Goal: Information Seeking & Learning: Compare options

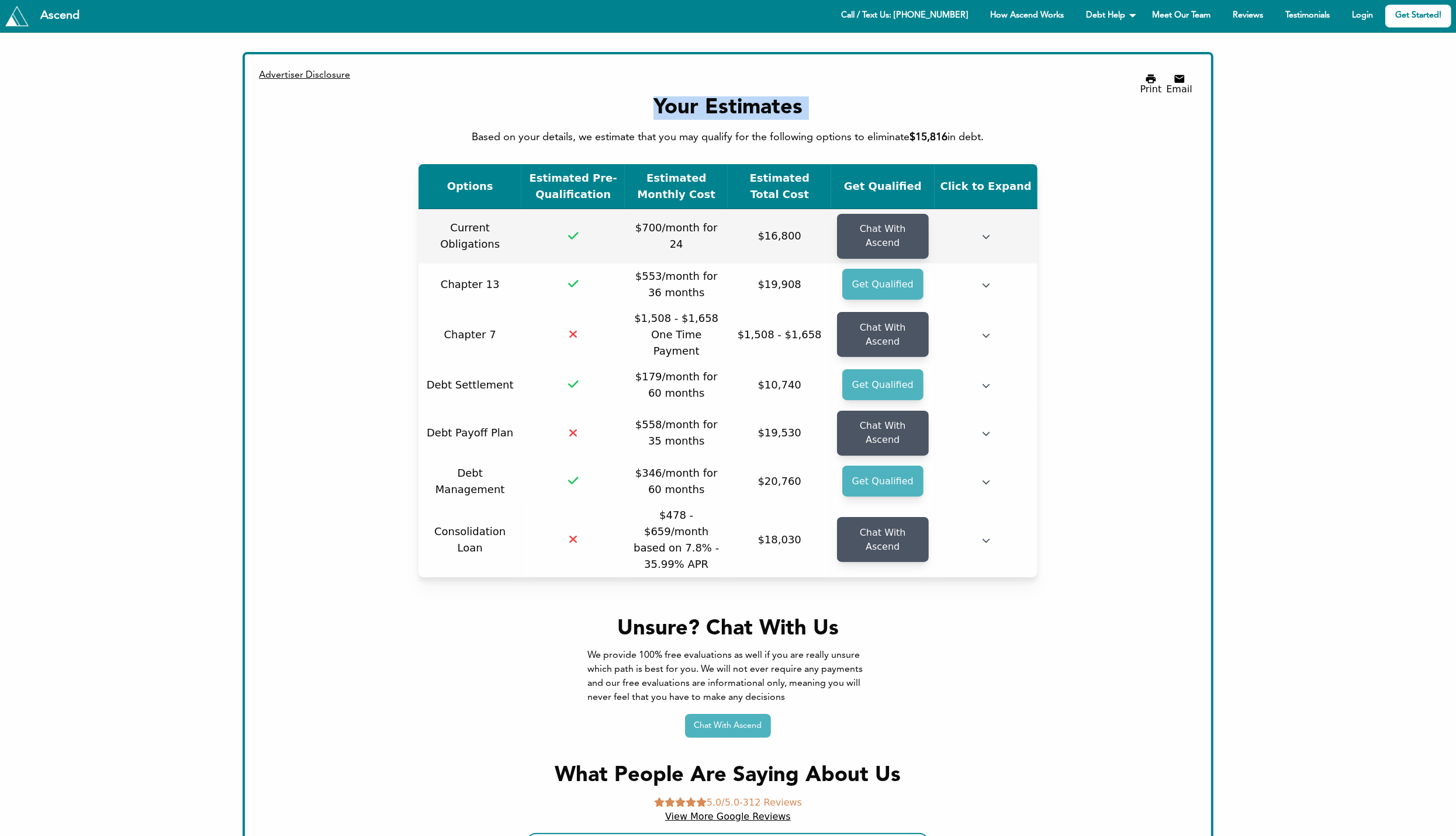
click at [711, 240] on td "$700/month for 24" at bounding box center [677, 236] width 104 height 55
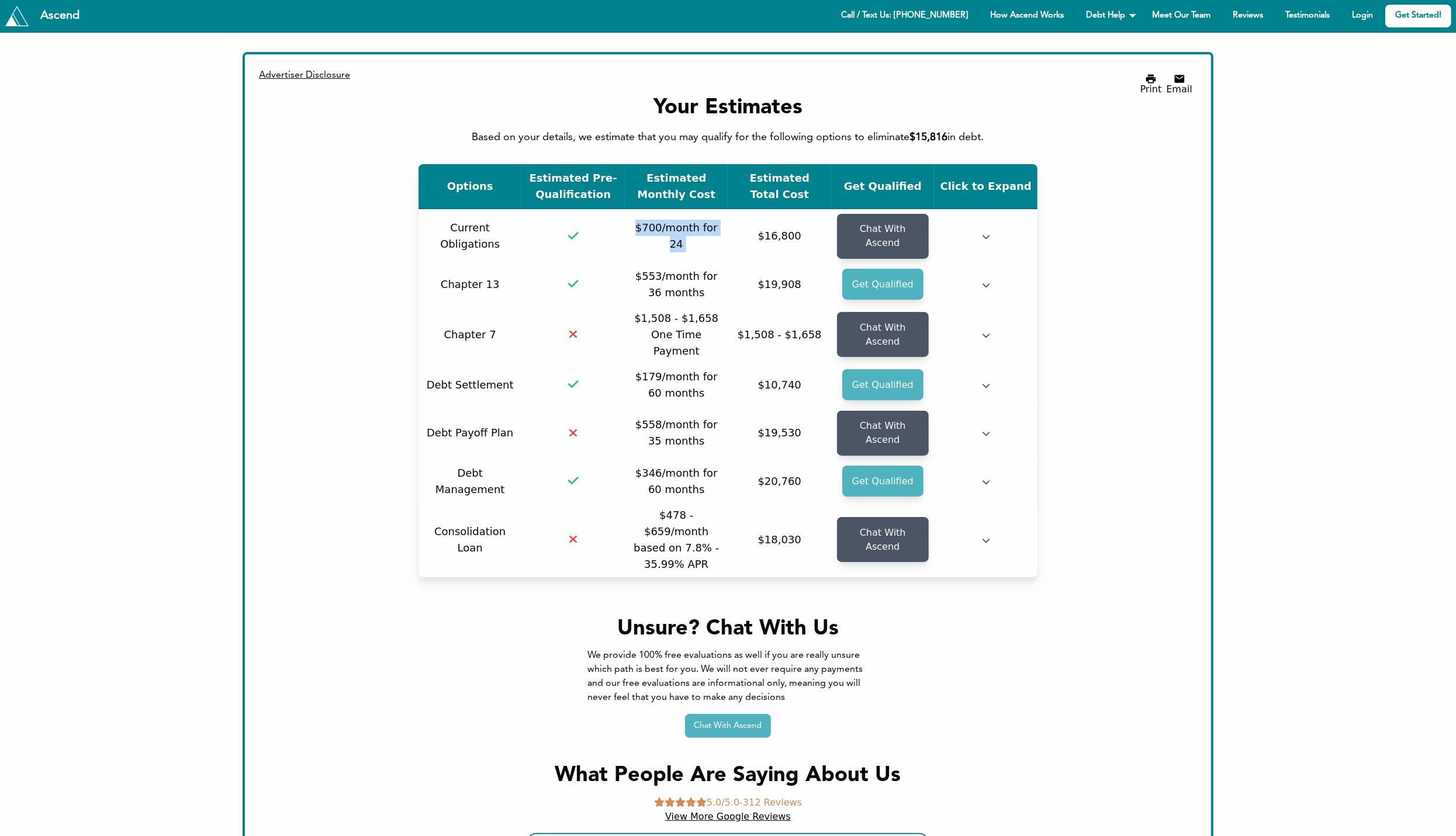
copy tr "$700/month for 24 Debt will not be paid off"
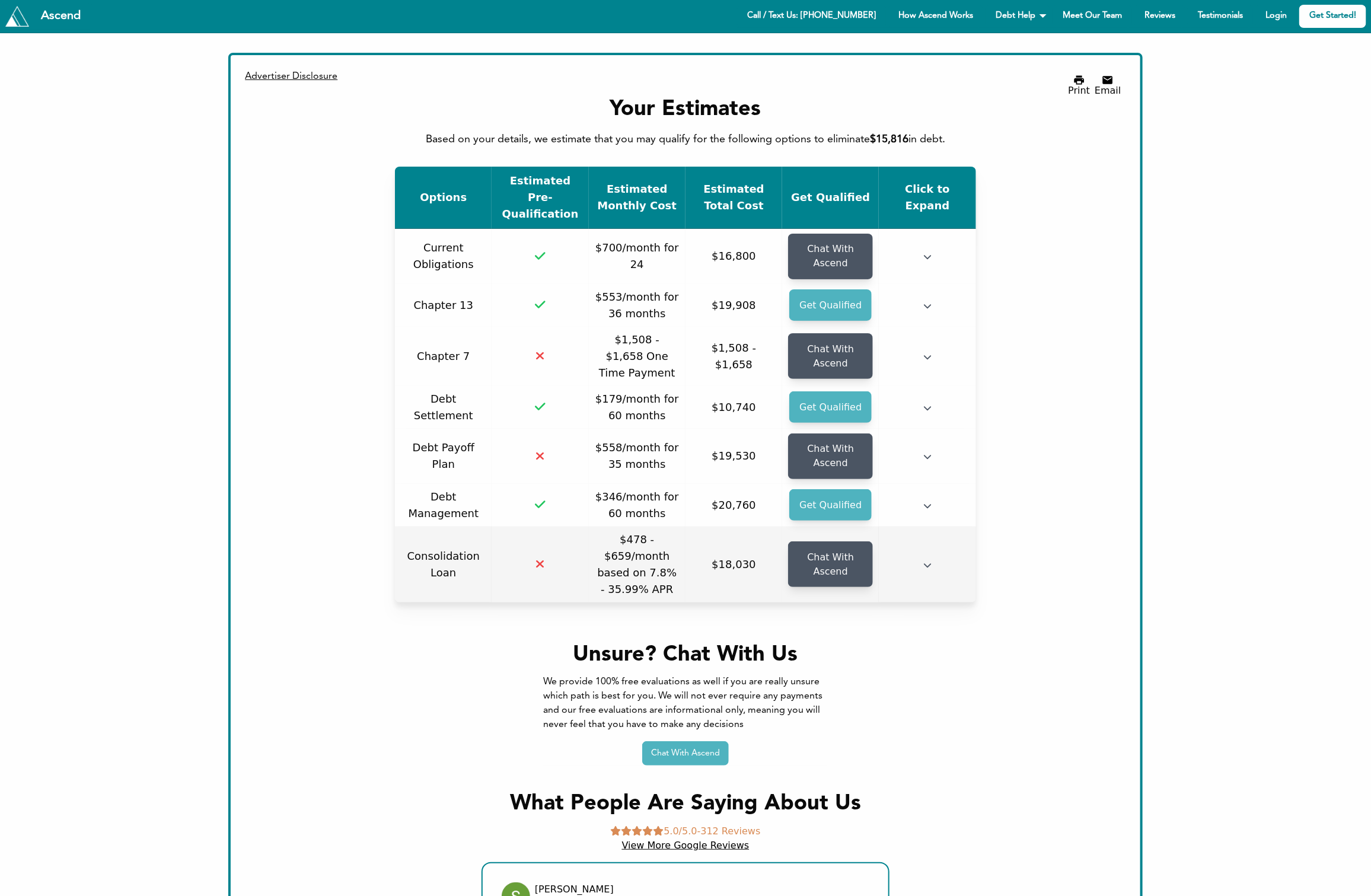
click at [933, 550] on td at bounding box center [927, 564] width 97 height 76
click at [925, 560] on icon "button" at bounding box center [927, 564] width 8 height 8
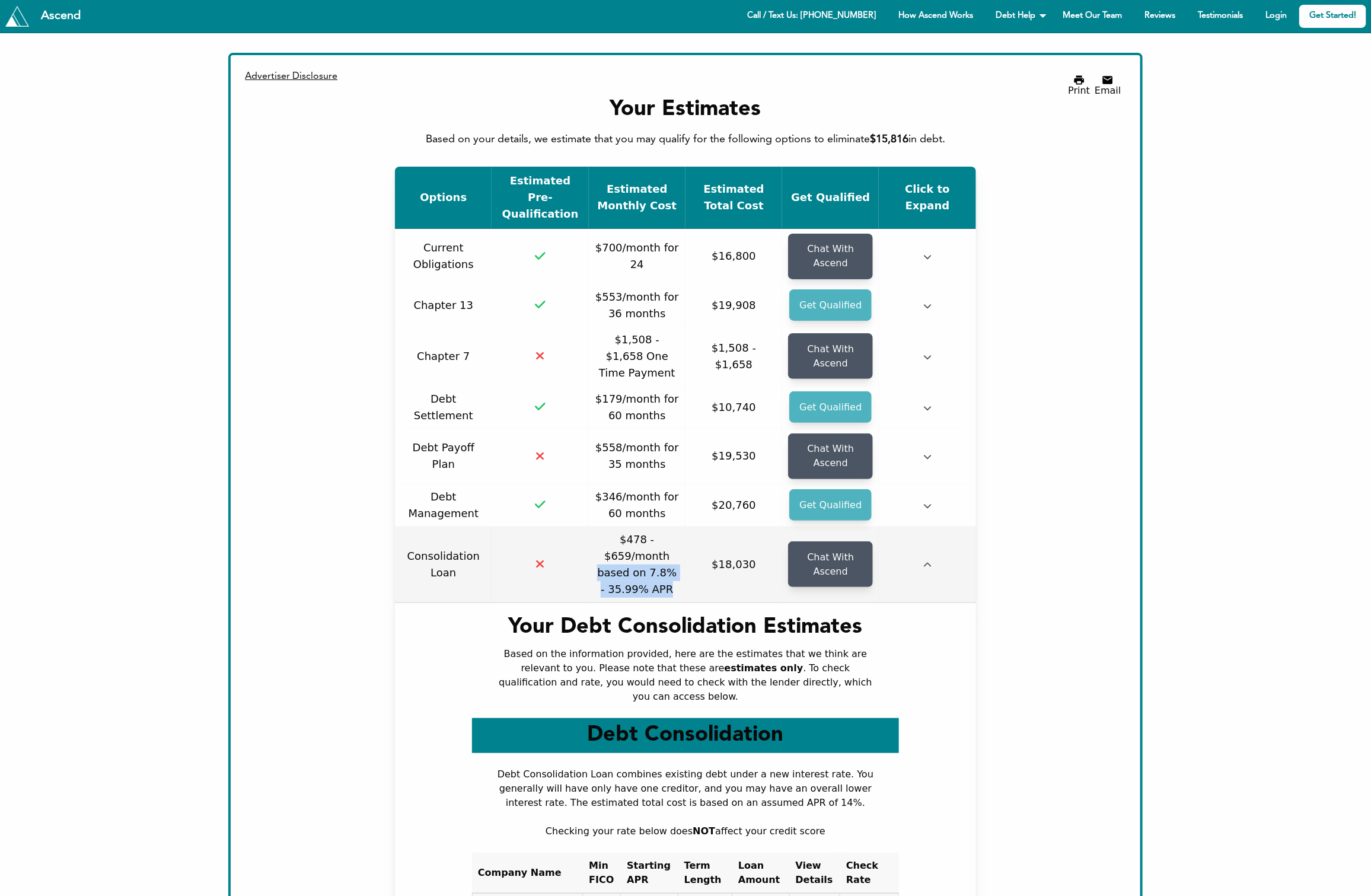
drag, startPoint x: 600, startPoint y: 556, endPoint x: 677, endPoint y: 573, distance: 78.9
click at [677, 573] on td "$478 - $659/month based on 7.8% - 35.99% APR" at bounding box center [637, 564] width 97 height 76
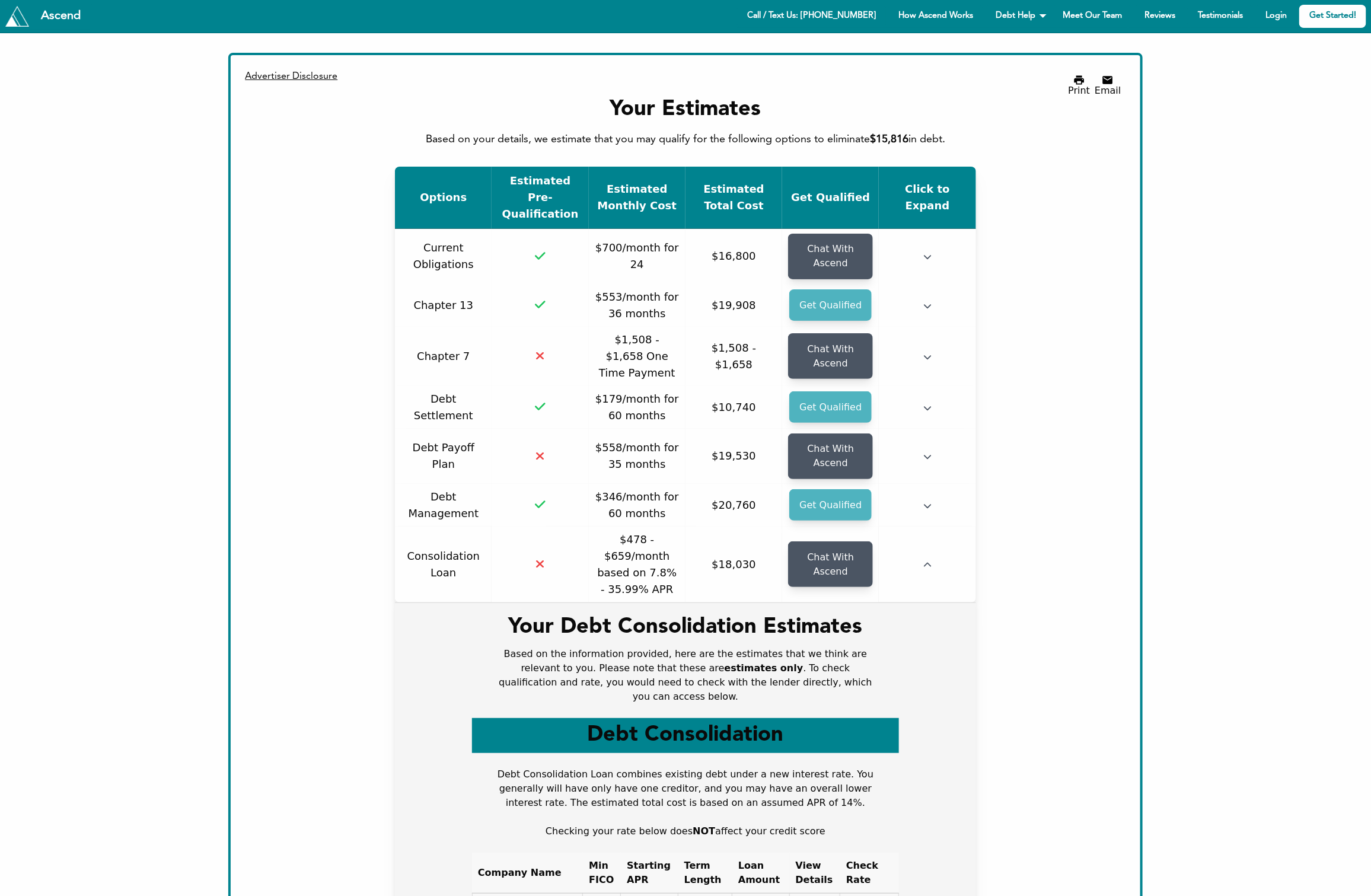
click at [530, 602] on td "Your Debt Consolidation Estimates Based on the information provided, here are t…" at bounding box center [685, 790] width 581 height 376
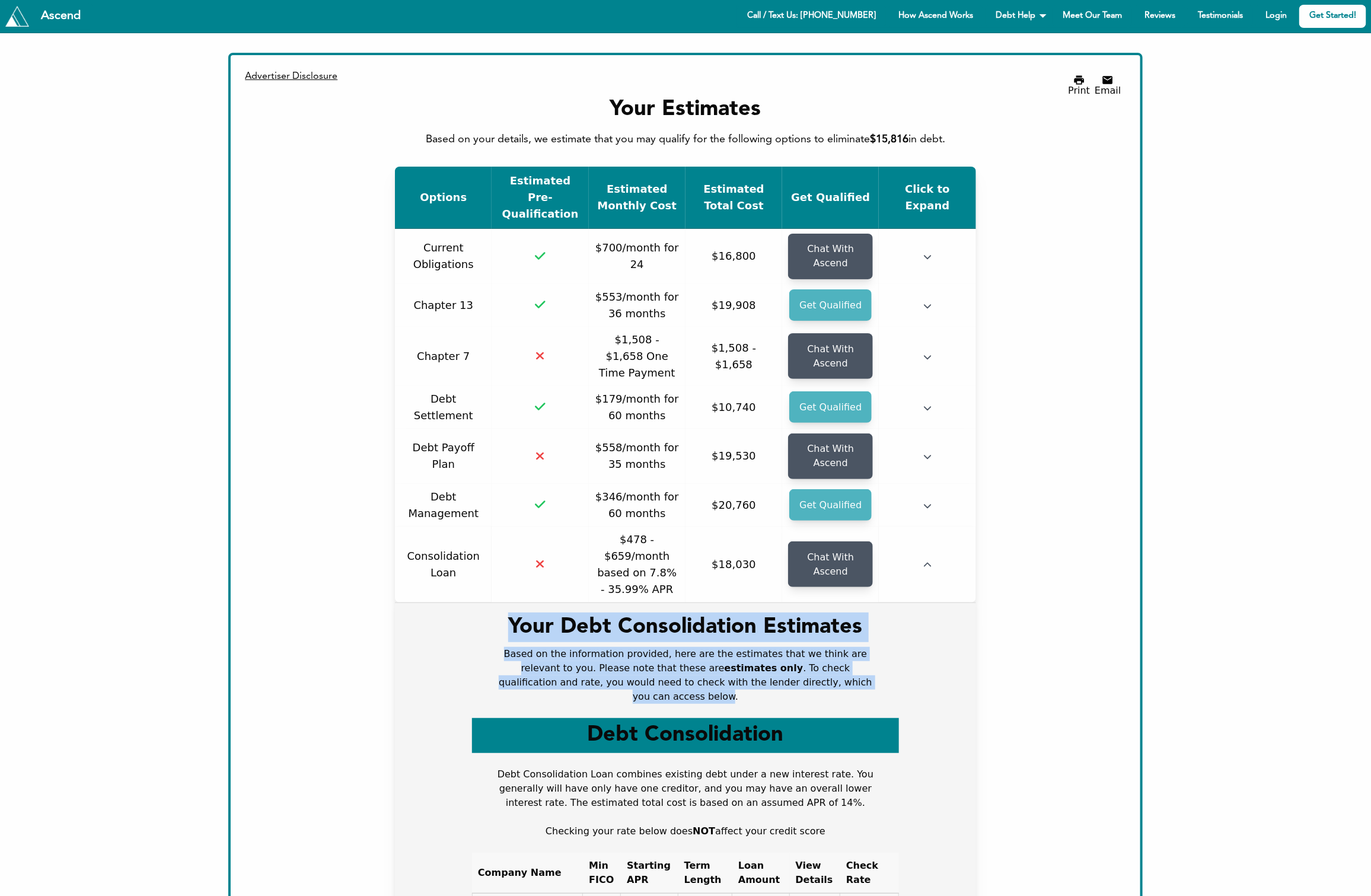
drag, startPoint x: 504, startPoint y: 601, endPoint x: 841, endPoint y: 661, distance: 342.3
click at [841, 661] on div "Your Debt Consolidation Estimates Based on the information provided, here are t…" at bounding box center [685, 785] width 427 height 347
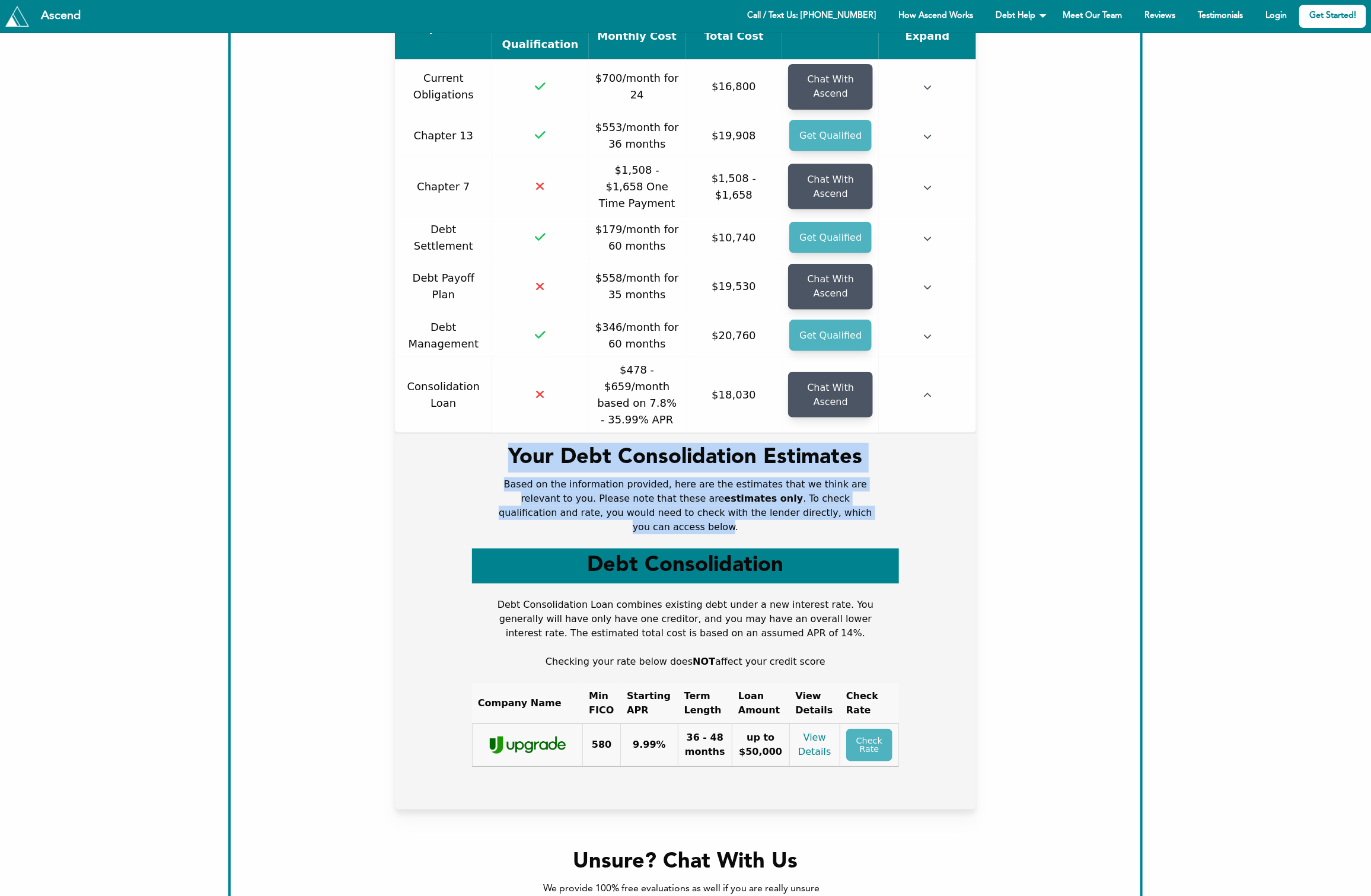
scroll to position [281, 0]
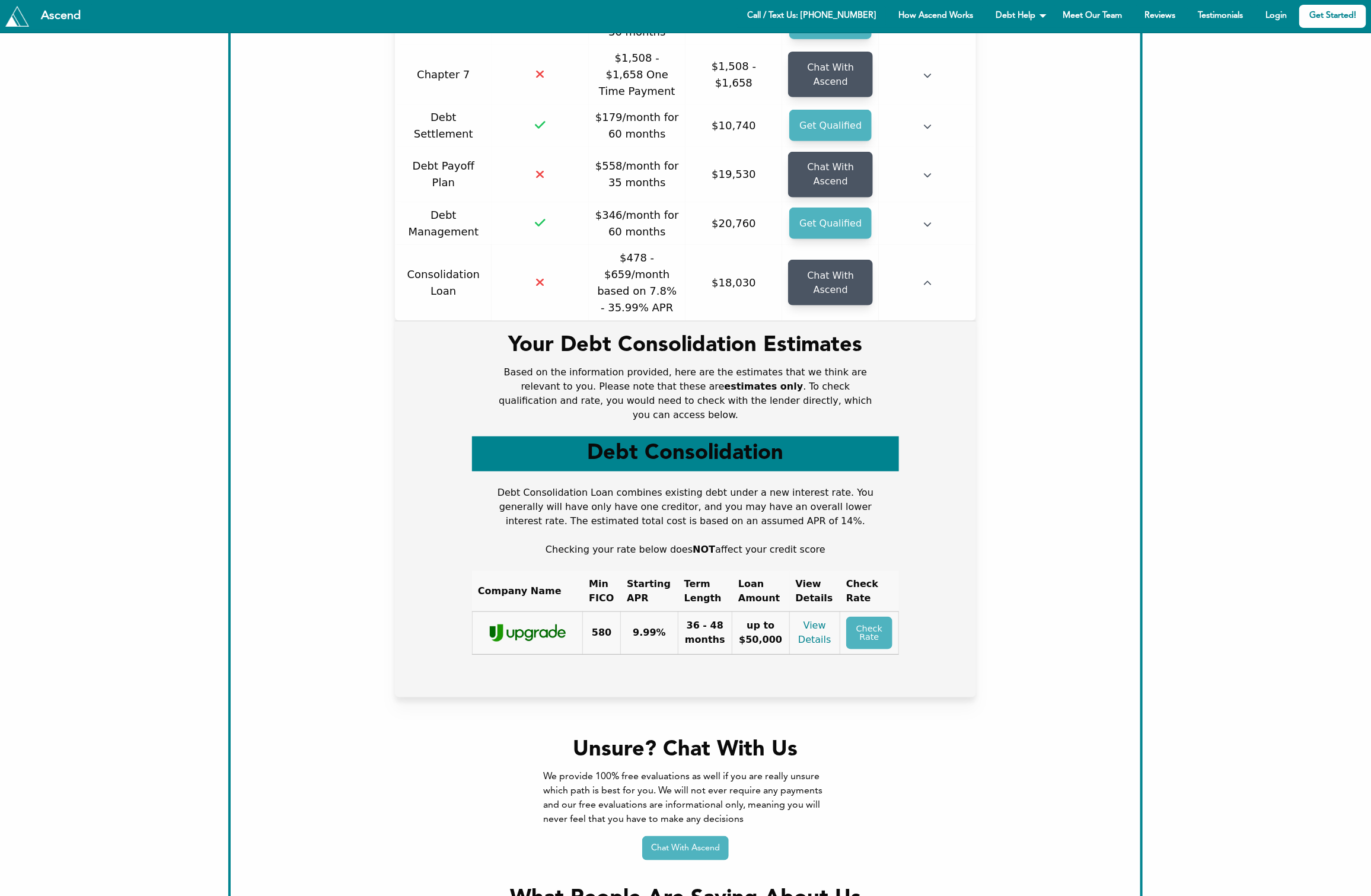
click at [725, 381] on b "estimates only" at bounding box center [764, 386] width 79 height 11
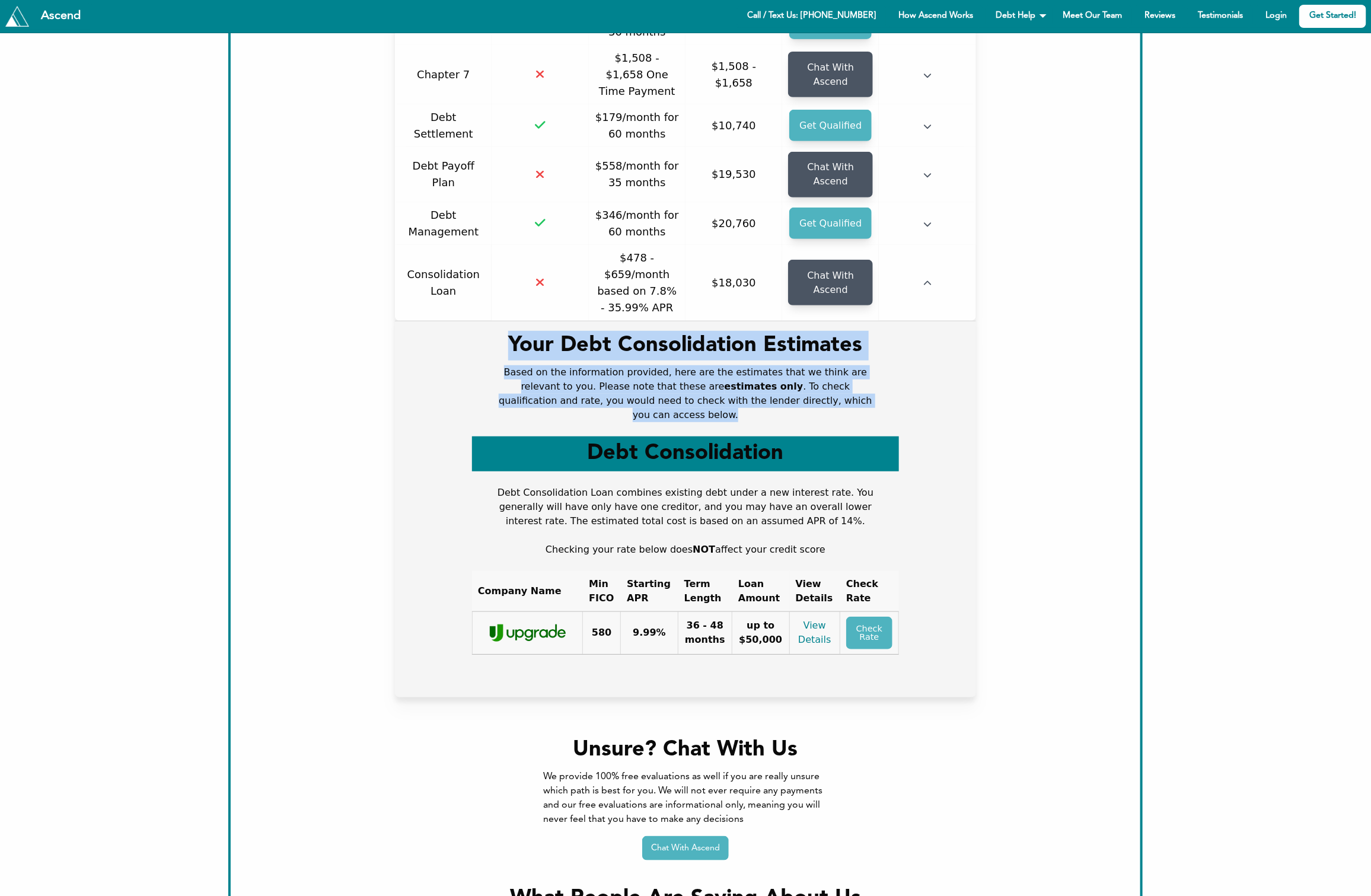
drag, startPoint x: 847, startPoint y: 384, endPoint x: 513, endPoint y: 323, distance: 339.5
click at [513, 331] on div "Your Debt Consolidation Estimates Based on the information provided, here are t…" at bounding box center [685, 504] width 427 height 347
copy div "Your Debt Consolidation Estimates Based on the information provided, here are t…"
click at [528, 365] on div "Based on the information provided, here are the estimates that we think are rel…" at bounding box center [685, 394] width 379 height 57
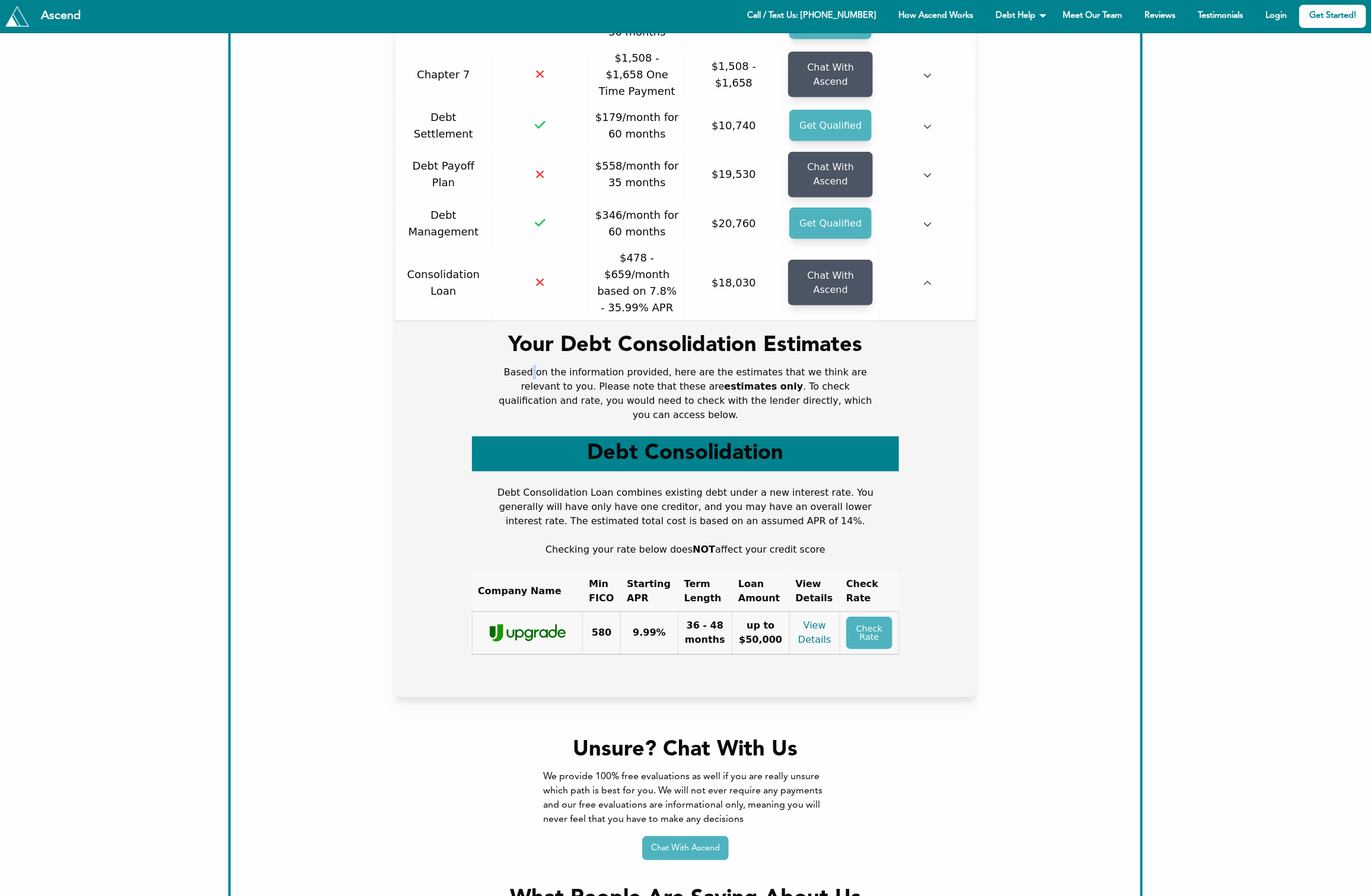
click at [528, 365] on div "Based on the information provided, here are the estimates that we think are rel…" at bounding box center [685, 394] width 379 height 57
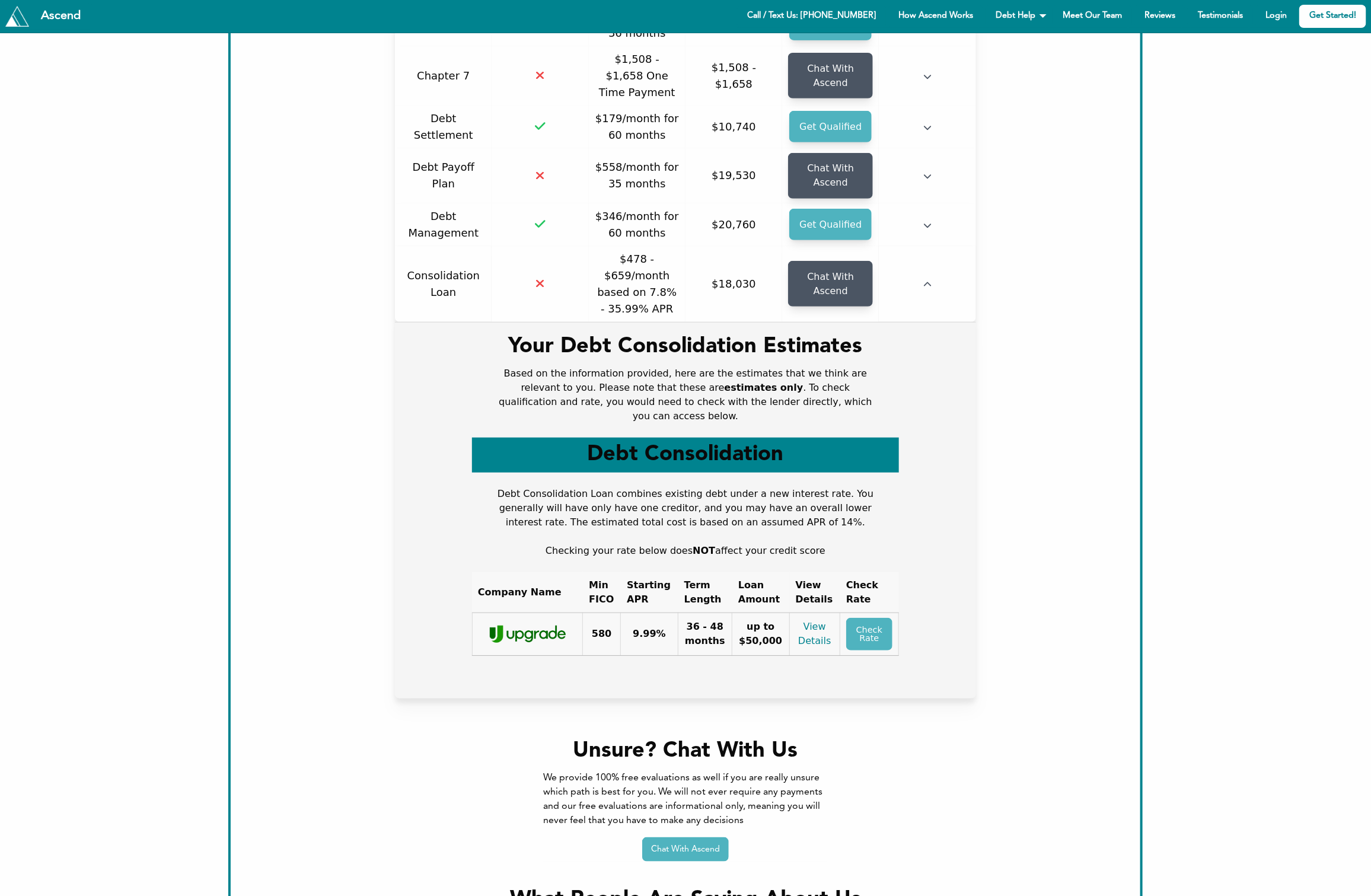
scroll to position [0, 0]
